Goal: Task Accomplishment & Management: Manage account settings

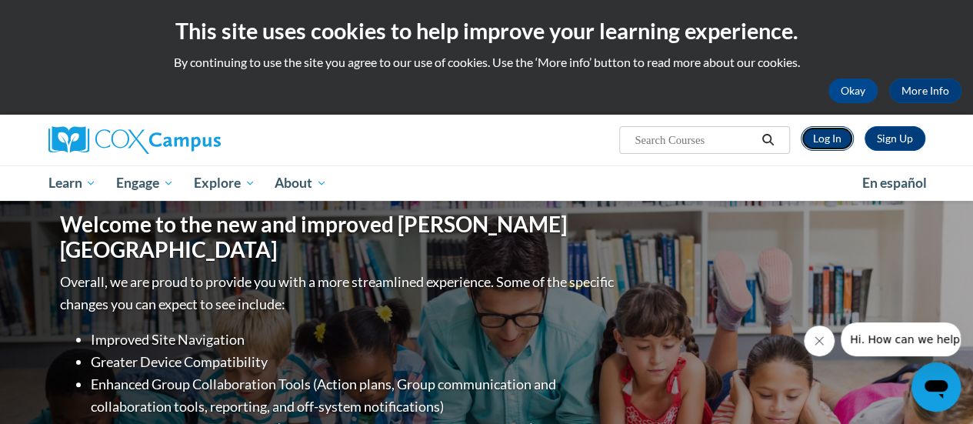
click at [830, 138] on link "Log In" at bounding box center [826, 138] width 53 height 25
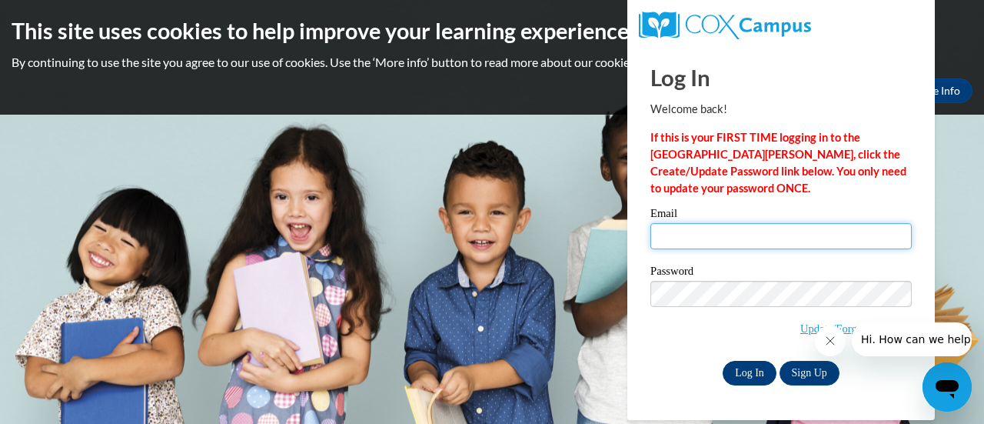
type input "[PERSON_NAME][EMAIL_ADDRESS][DOMAIN_NAME]"
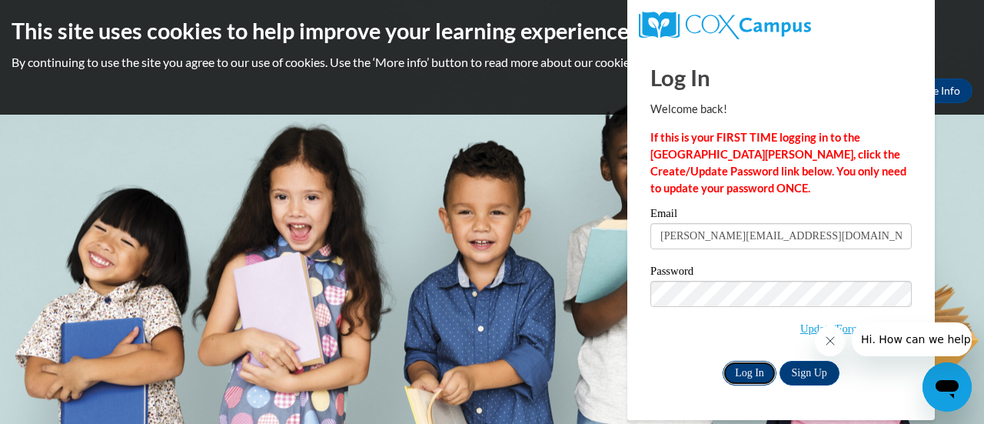
click at [751, 371] on input "Log In" at bounding box center [750, 373] width 54 height 25
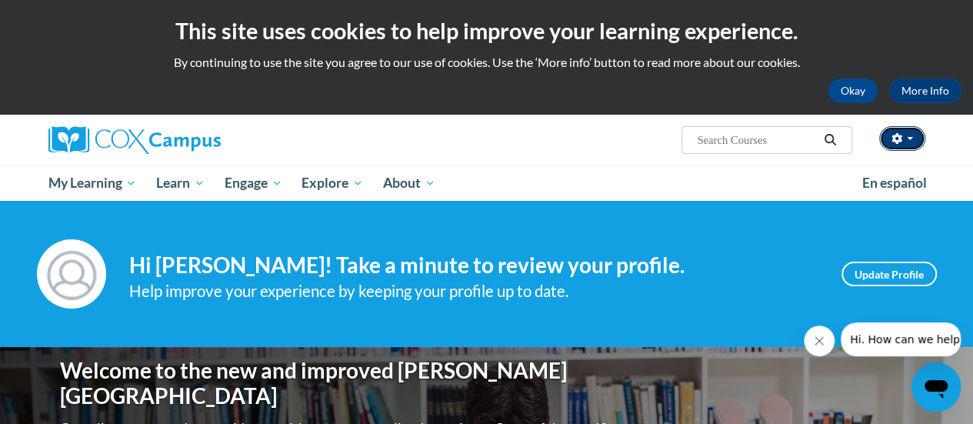
click at [896, 140] on icon "button" at bounding box center [896, 138] width 11 height 11
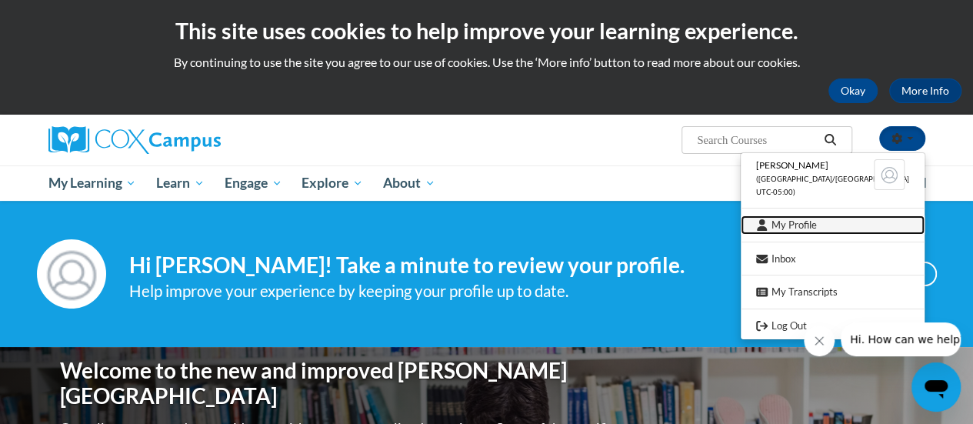
click at [803, 226] on link "My Profile" at bounding box center [832, 224] width 184 height 19
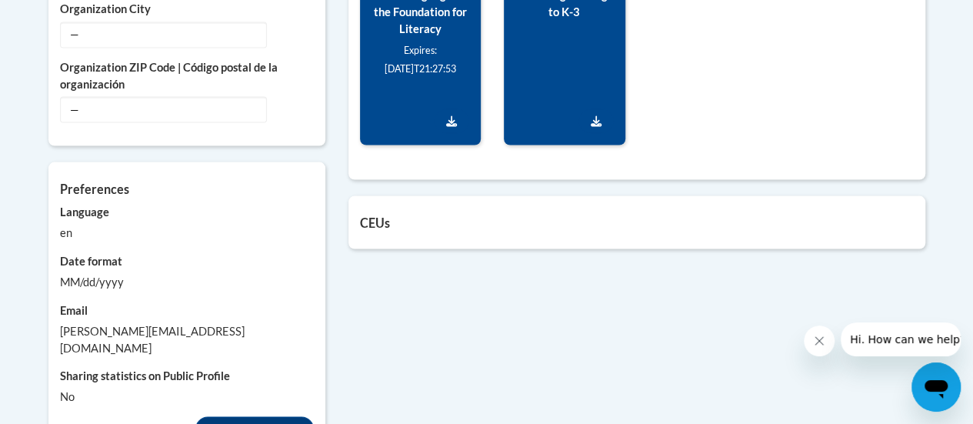
scroll to position [1461, 0]
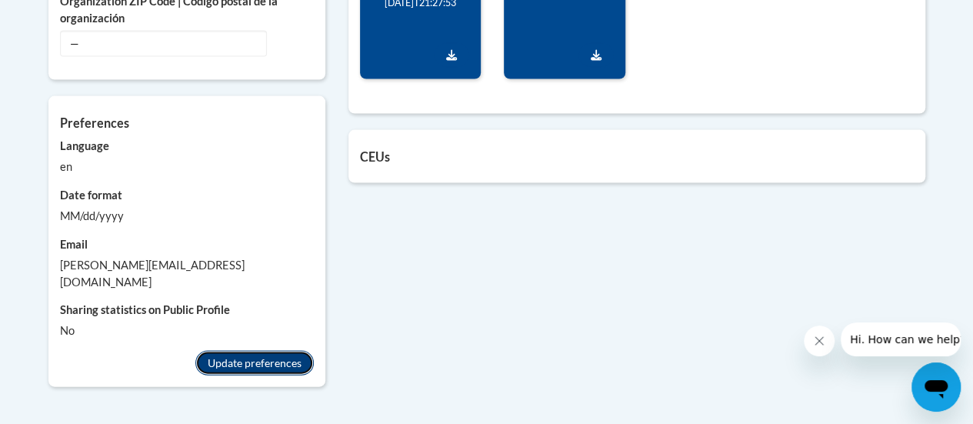
click at [222, 351] on button "Update preferences" at bounding box center [254, 363] width 118 height 25
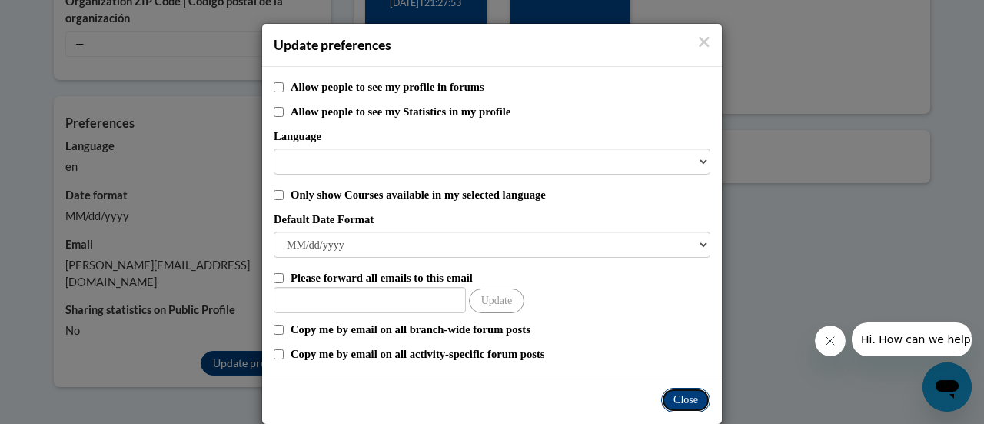
click at [680, 395] on button "Close" at bounding box center [685, 400] width 49 height 25
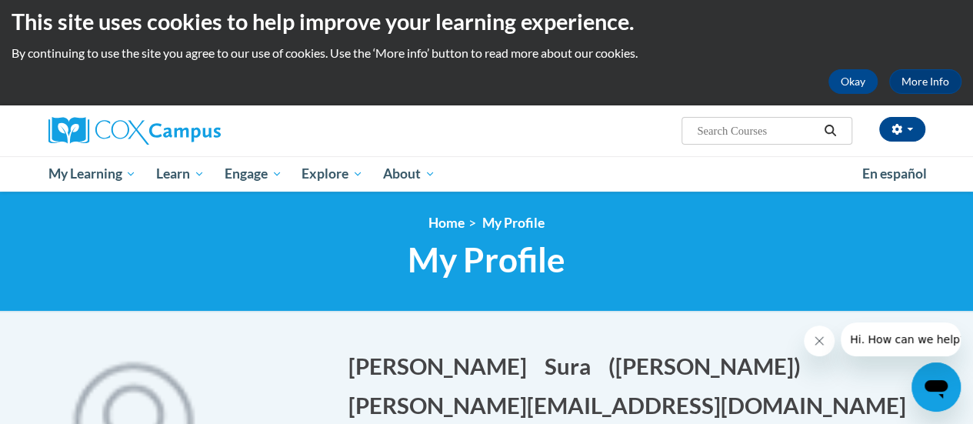
scroll to position [0, 0]
